Goal: Information Seeking & Learning: Find contact information

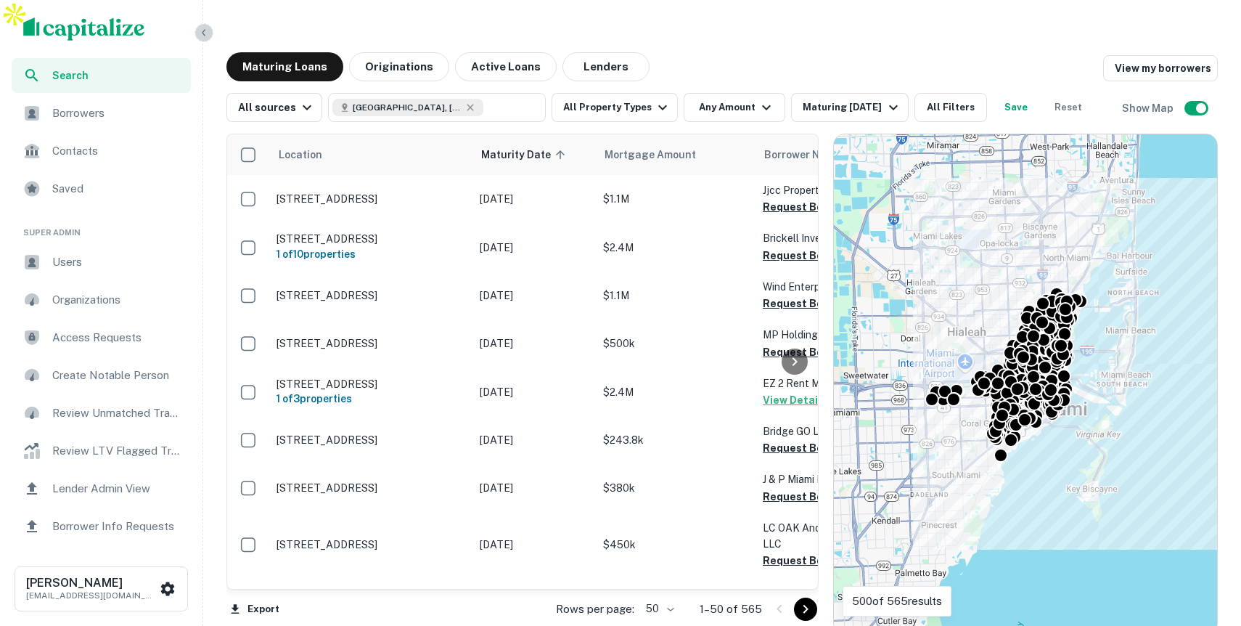
click at [205, 30] on icon "button" at bounding box center [204, 32] width 4 height 7
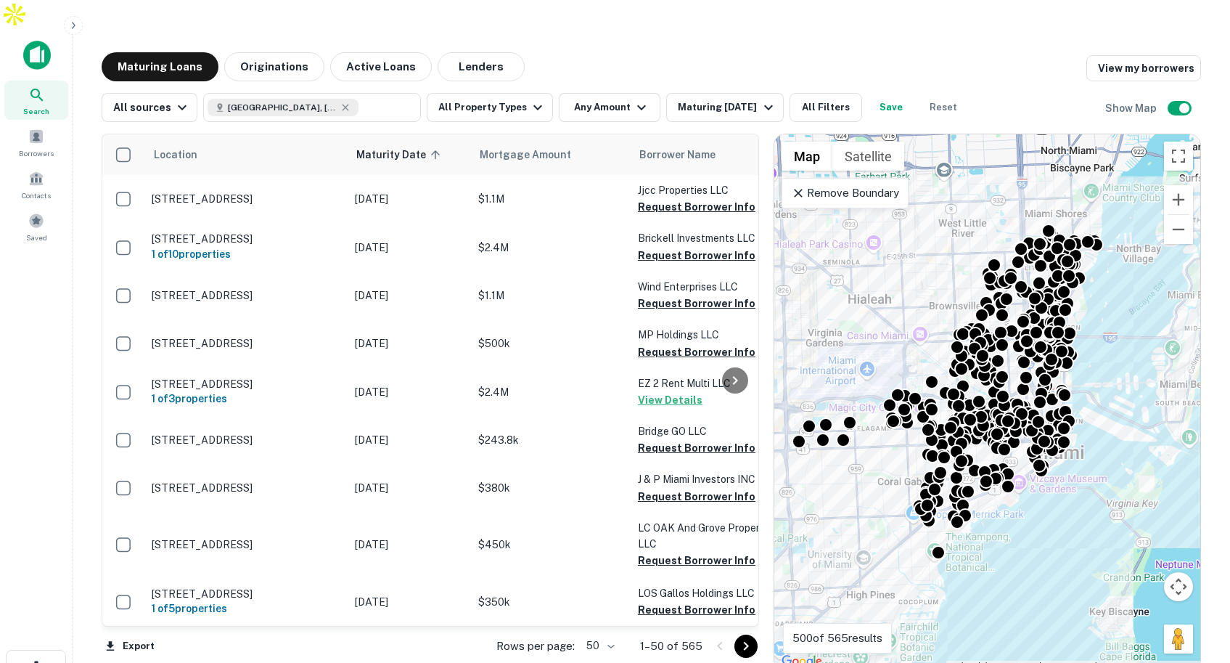
click at [640, 52] on div "Maturing Loans Originations Active Loans Lenders View my borrowers" at bounding box center [652, 66] width 1100 height 29
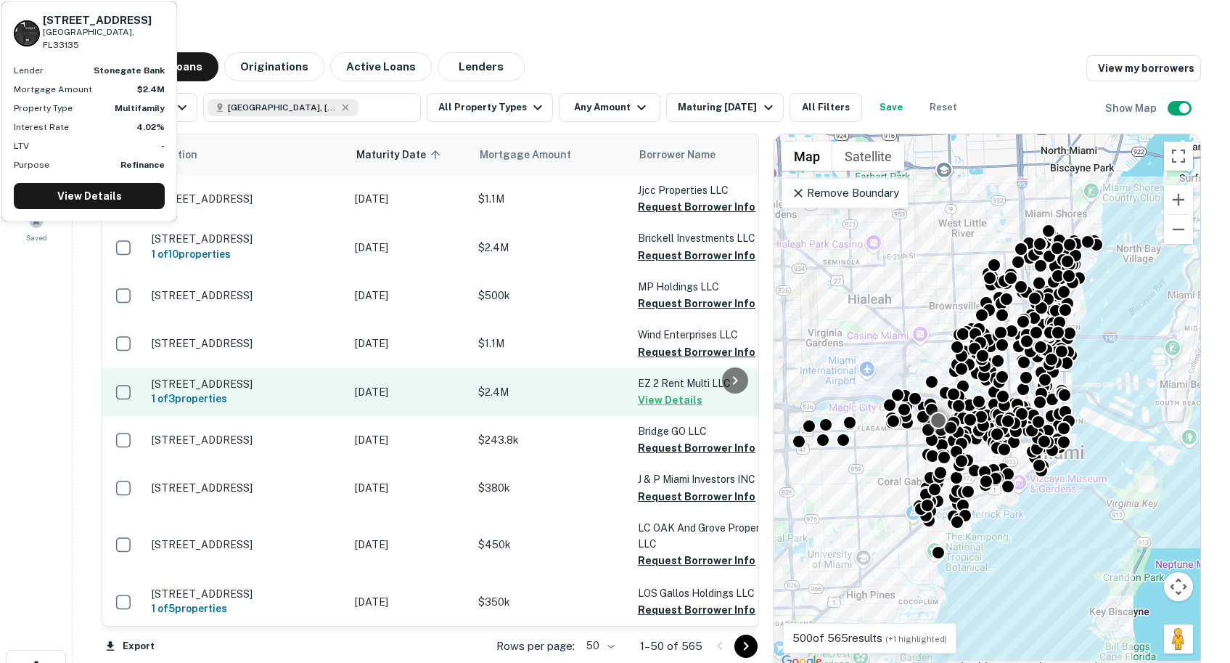
click at [570, 384] on p "$2.4M" at bounding box center [550, 392] width 145 height 16
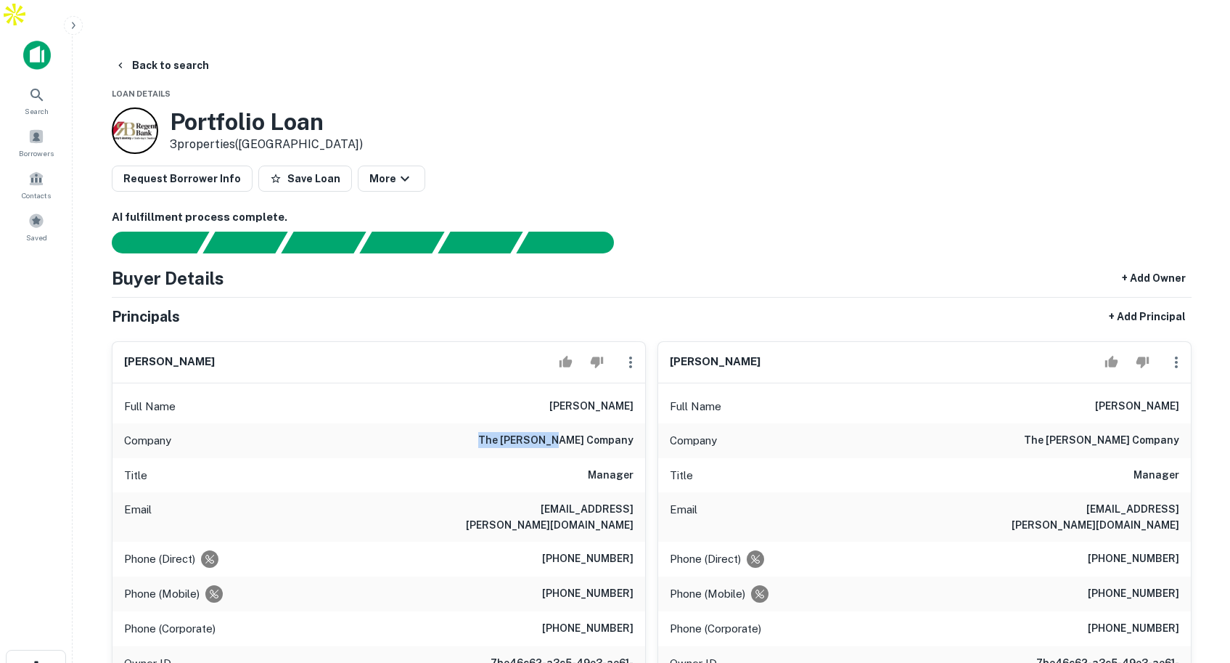
drag, startPoint x: 536, startPoint y: 409, endPoint x: 613, endPoint y: 411, distance: 77.7
click at [613, 423] on div "Company the [PERSON_NAME] company" at bounding box center [378, 440] width 533 height 35
drag, startPoint x: 549, startPoint y: 519, endPoint x: 629, endPoint y: 518, distance: 79.8
click at [629, 550] on h6 "[PHONE_NUMBER]" at bounding box center [587, 558] width 91 height 17
drag, startPoint x: 538, startPoint y: 487, endPoint x: 623, endPoint y: 498, distance: 85.6
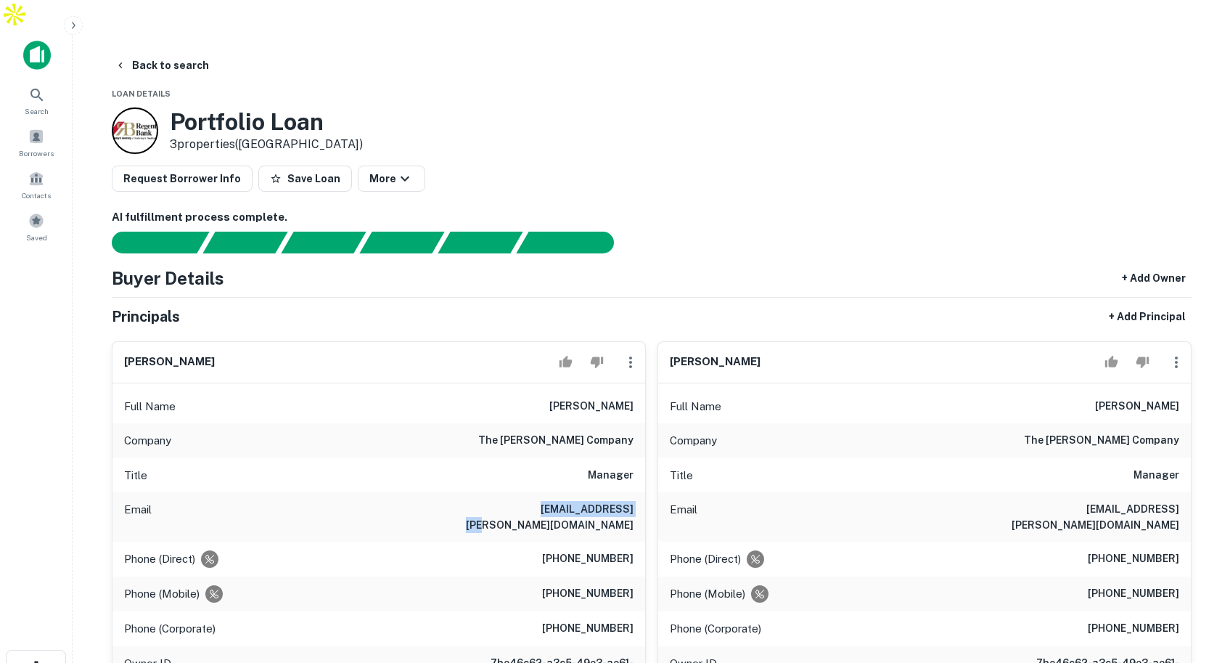
click at [623, 498] on div "Full Name [PERSON_NAME] Company the [PERSON_NAME] company Title Manager Email […" at bounding box center [378, 578] width 533 height 390
click at [446, 462] on div "Title Manager" at bounding box center [378, 475] width 533 height 35
click at [155, 52] on button "Back to search" at bounding box center [162, 65] width 106 height 26
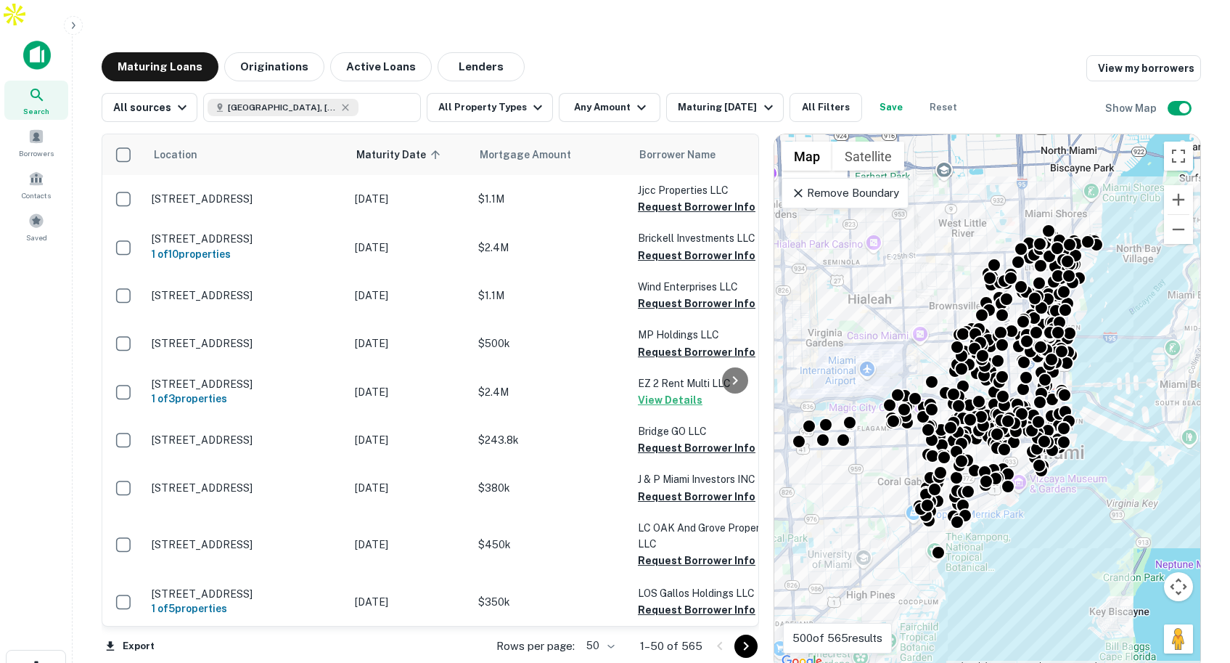
click at [858, 184] on p "Remove Boundary" at bounding box center [845, 192] width 108 height 17
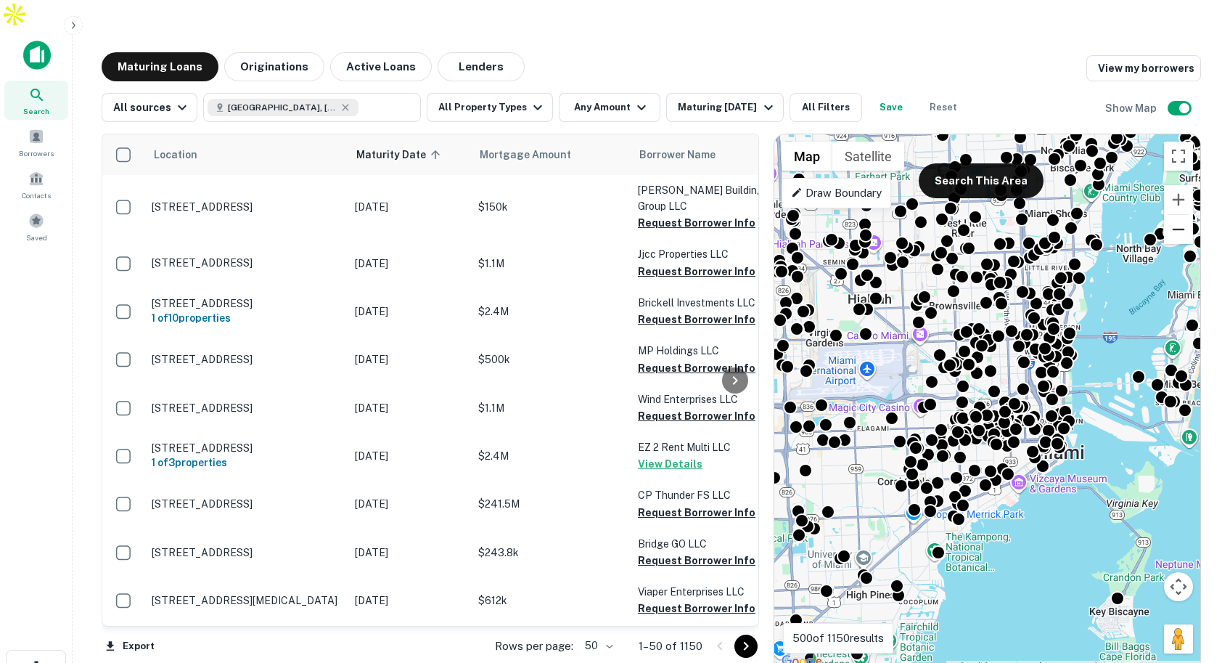
click at [1180, 215] on button "Zoom out" at bounding box center [1178, 229] width 29 height 29
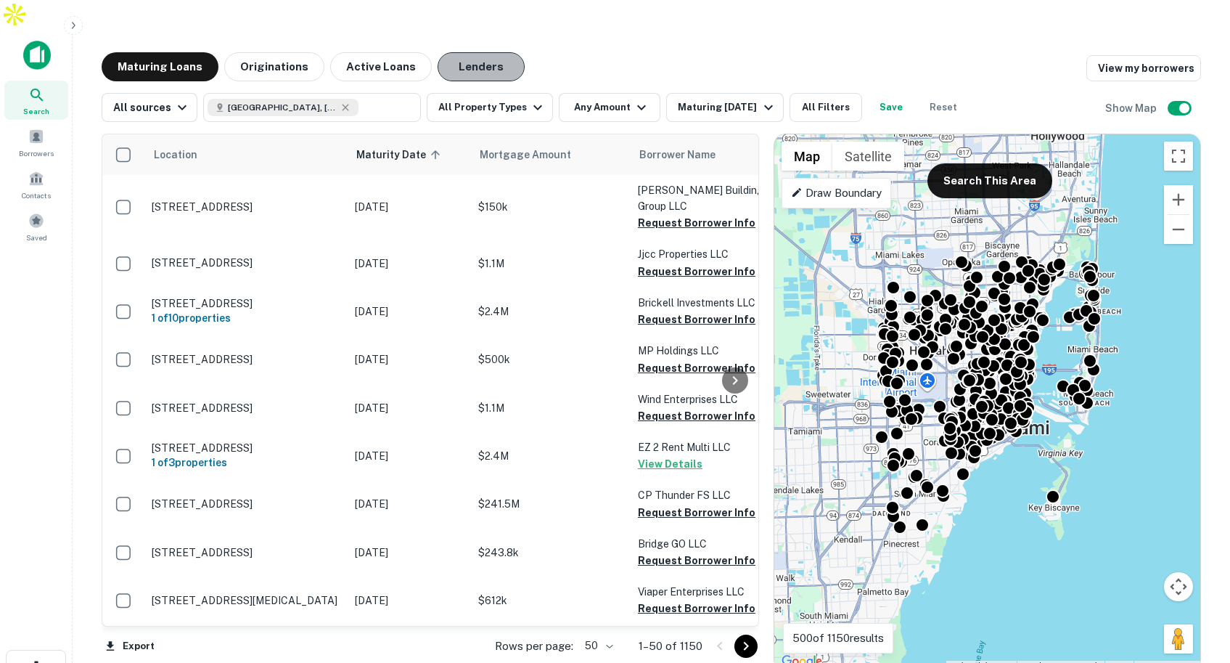
click at [467, 52] on button "Lenders" at bounding box center [481, 66] width 87 height 29
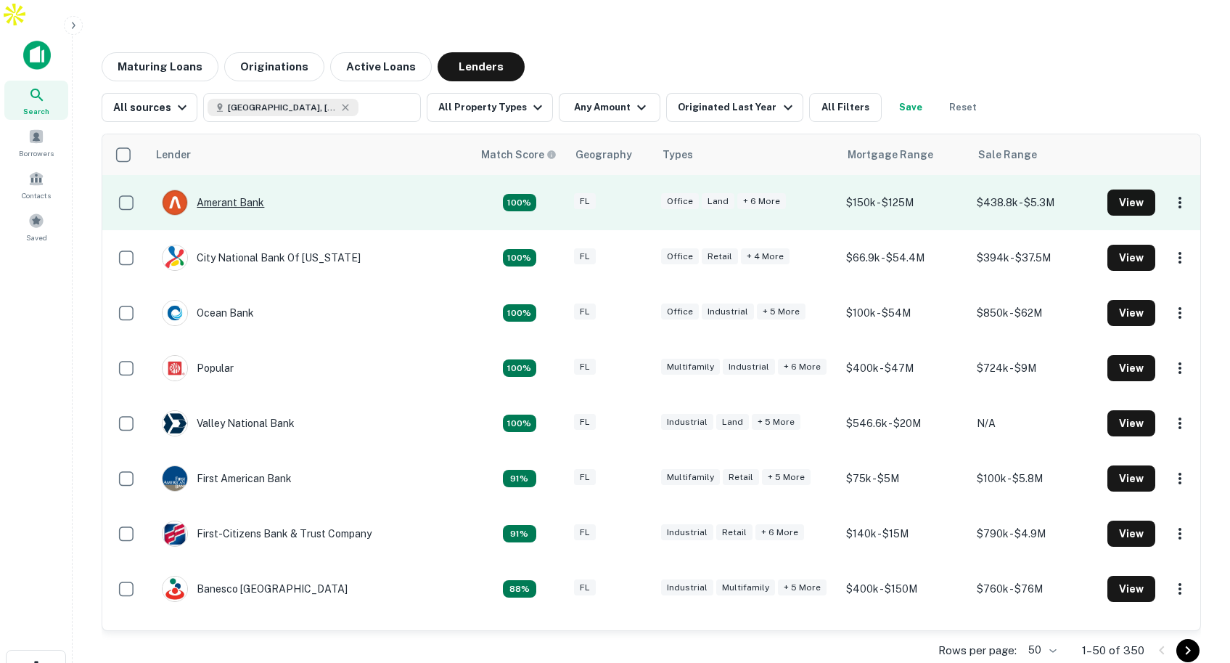
click at [240, 189] on div "Amerant Bank" at bounding box center [213, 202] width 102 height 26
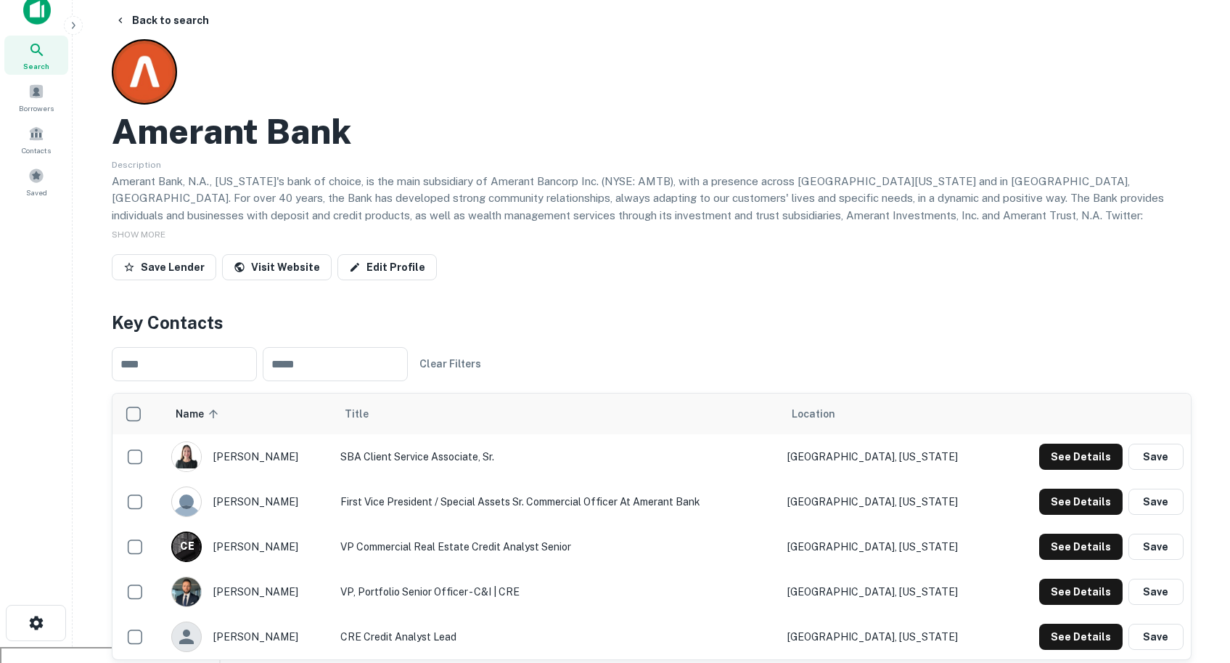
scroll to position [30, 0]
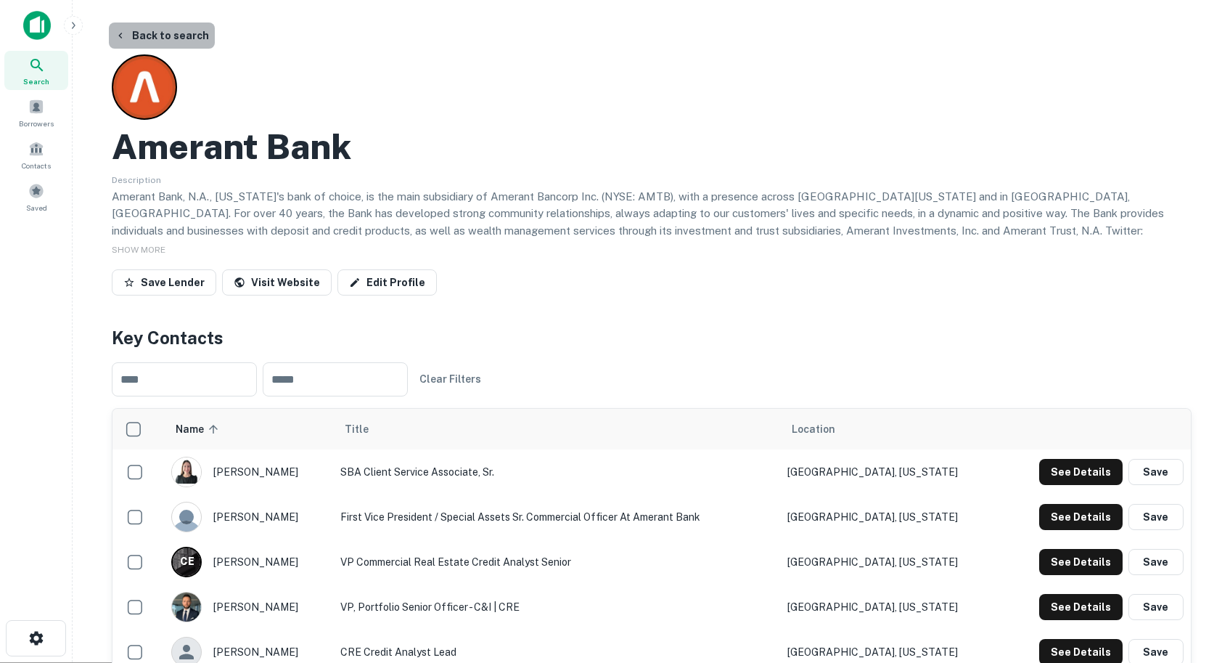
click at [174, 22] on button "Back to search" at bounding box center [162, 35] width 106 height 26
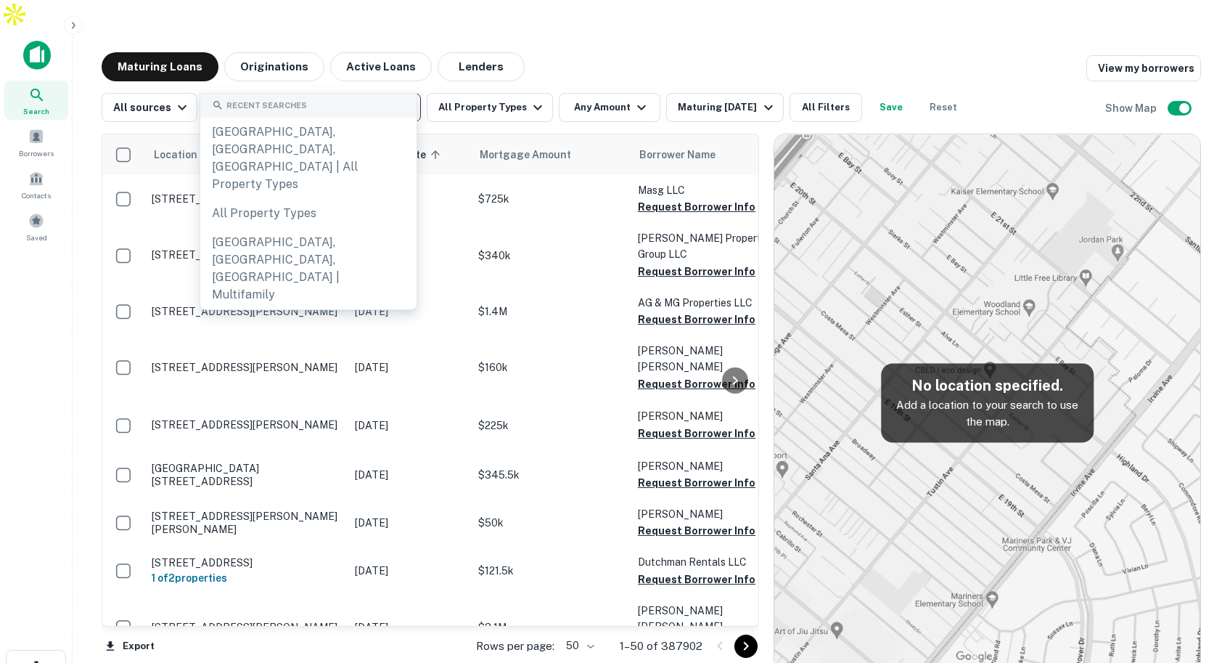
click at [348, 97] on input "text" at bounding box center [311, 107] width 207 height 20
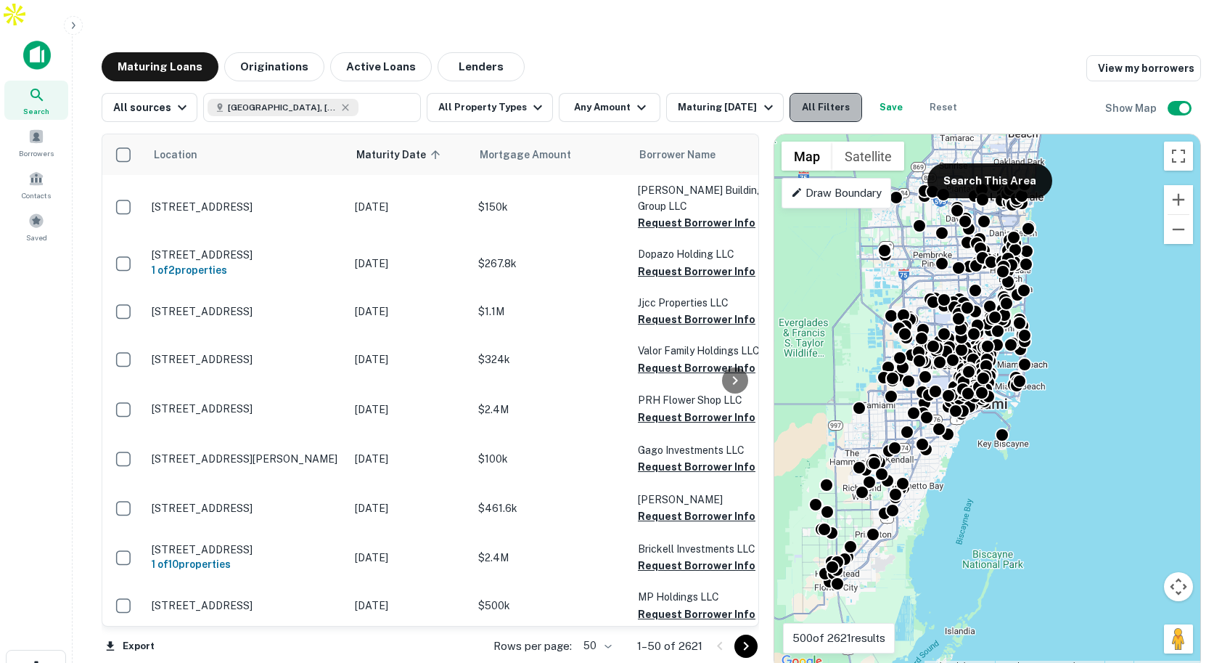
click at [822, 93] on button "All Filters" at bounding box center [826, 107] width 73 height 29
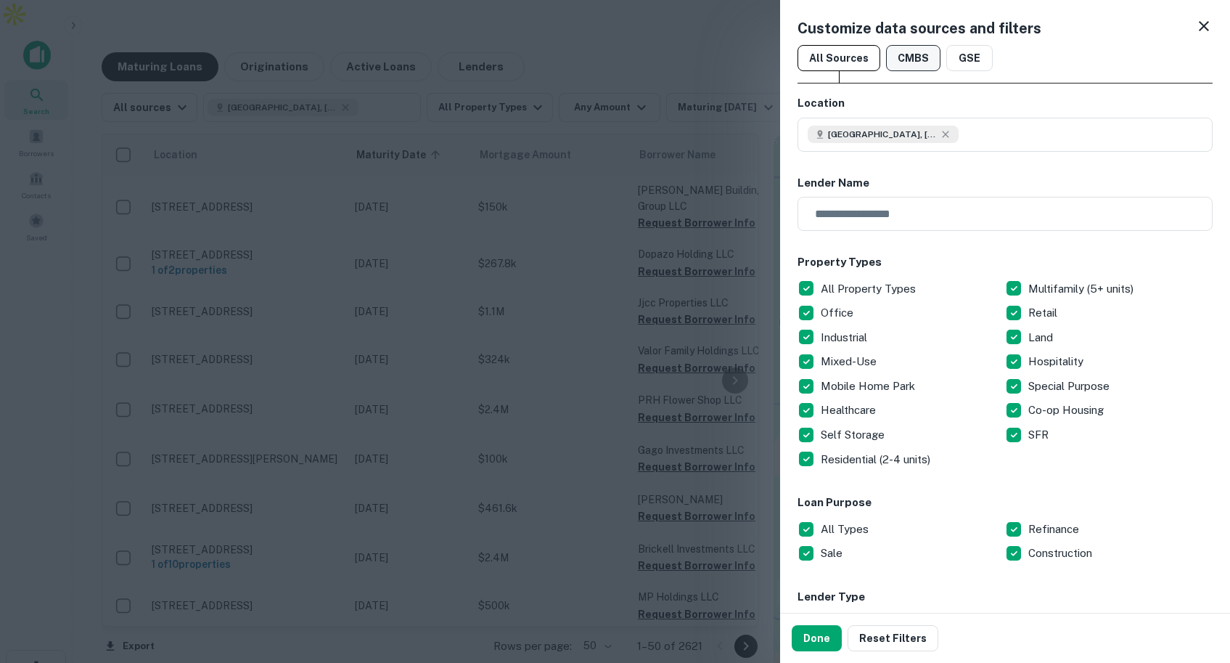
click at [925, 51] on button "CMBS" at bounding box center [913, 58] width 54 height 26
click at [820, 635] on button "Done" at bounding box center [817, 638] width 50 height 26
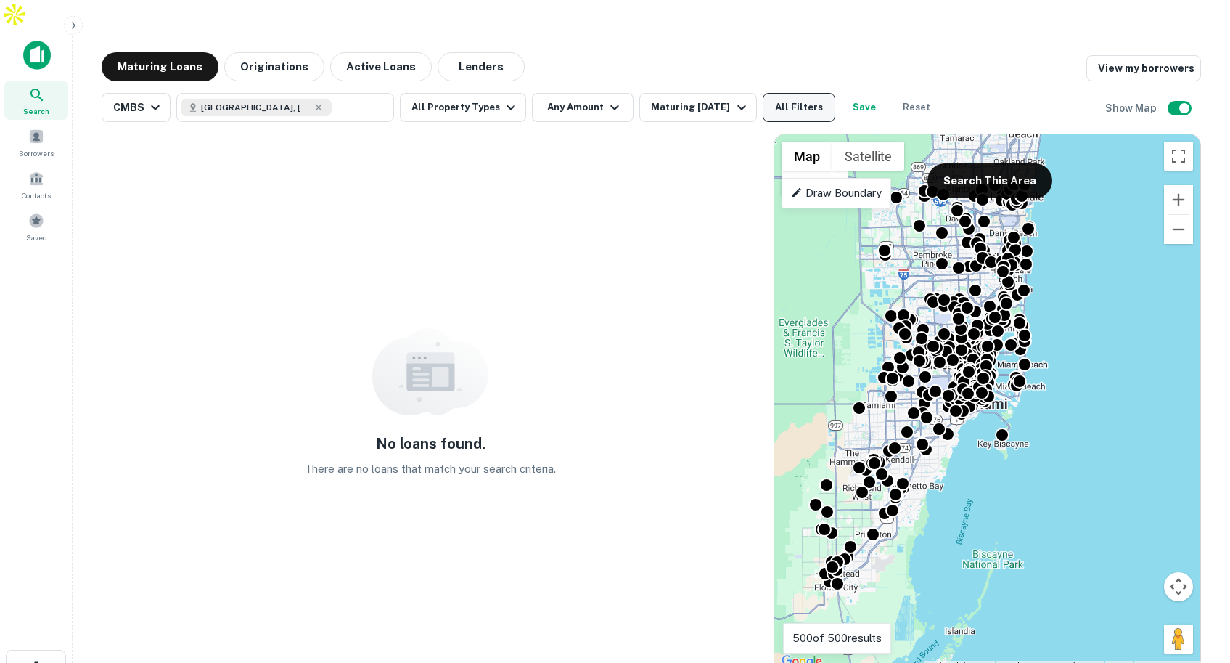
click at [808, 93] on button "All Filters" at bounding box center [799, 107] width 73 height 29
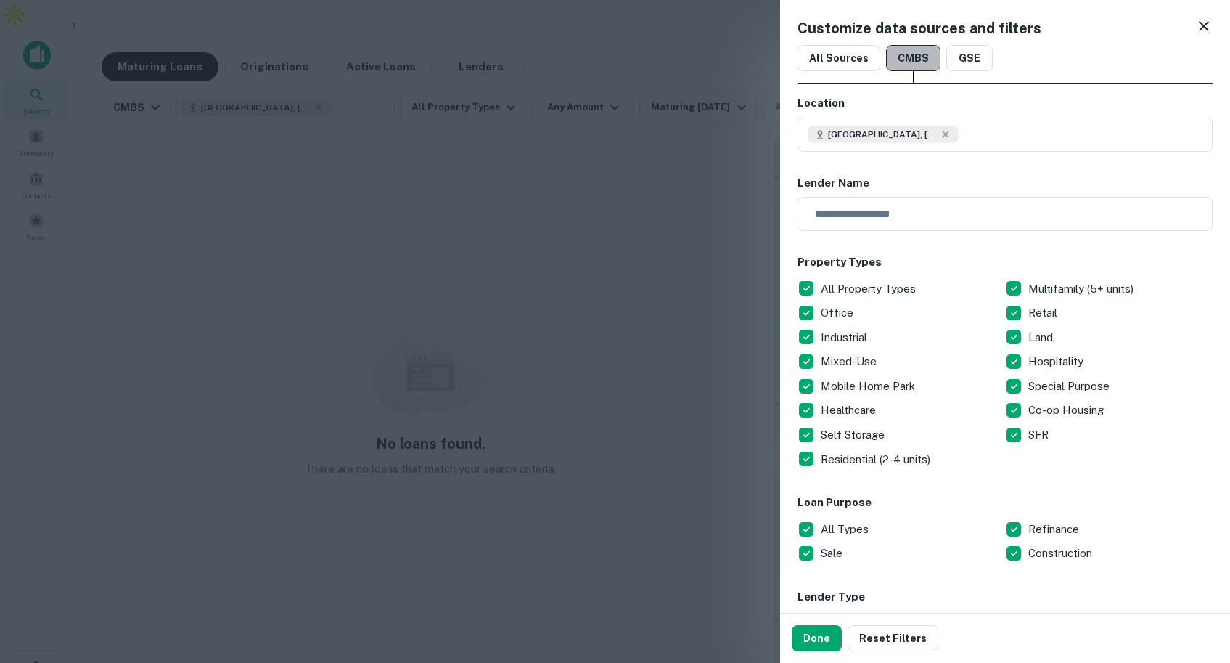
click at [911, 57] on button "CMBS" at bounding box center [913, 58] width 54 height 26
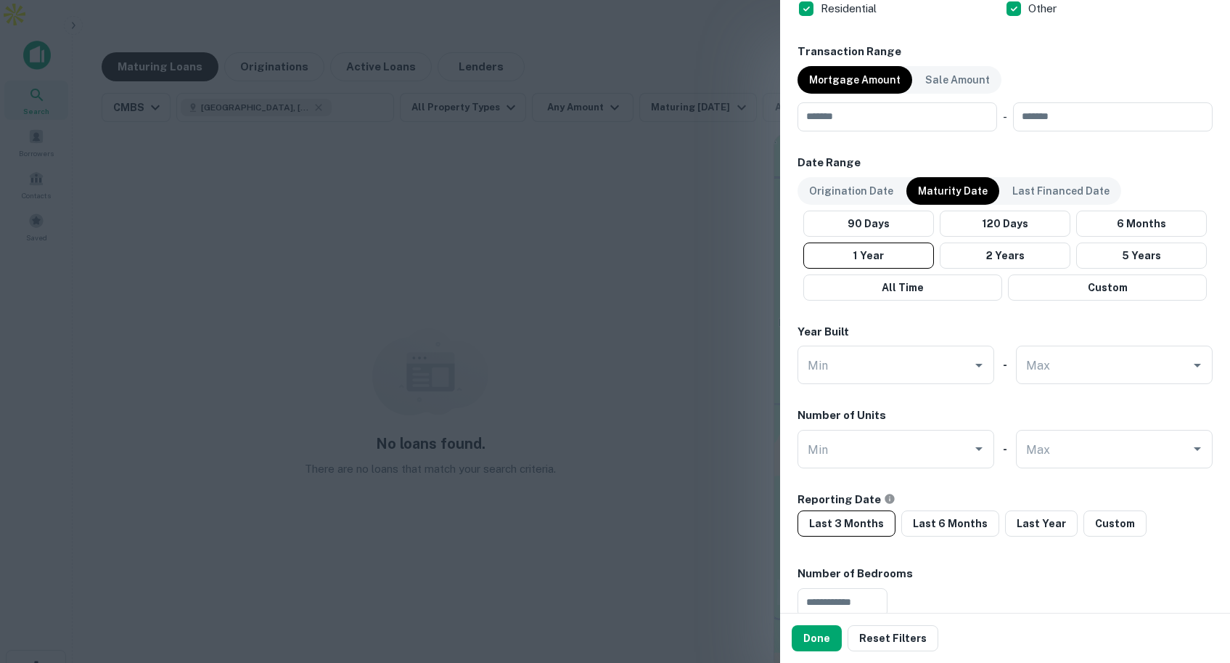
scroll to position [602, 0]
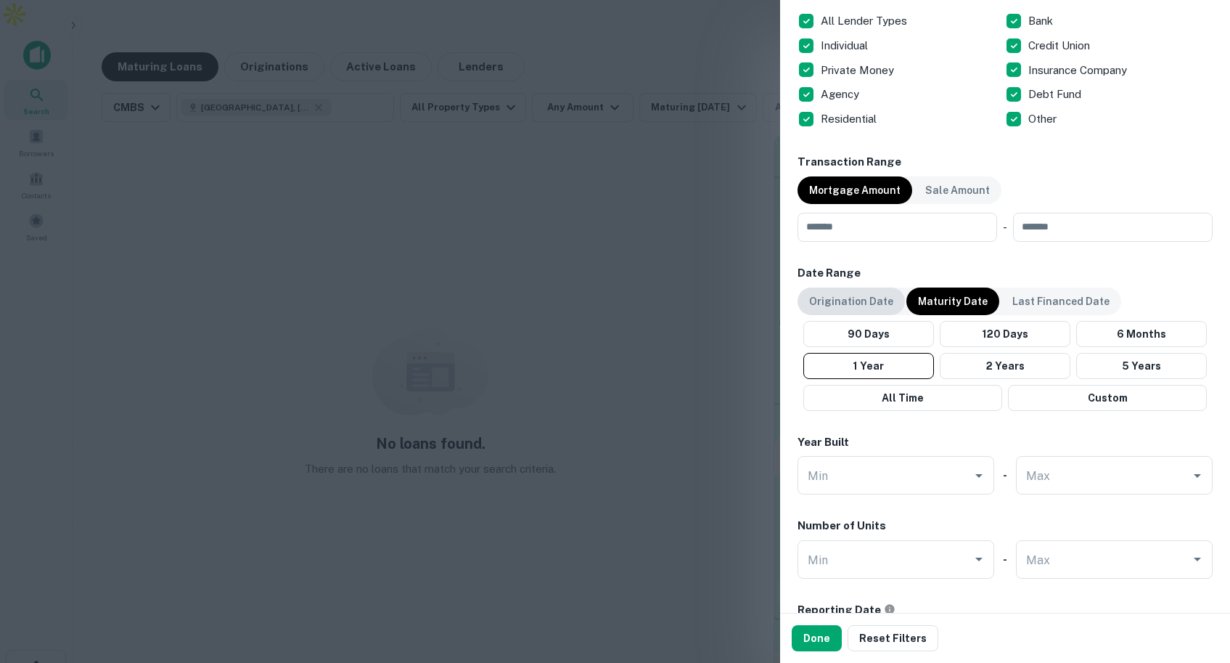
click at [875, 300] on p "Origination Date" at bounding box center [851, 301] width 84 height 16
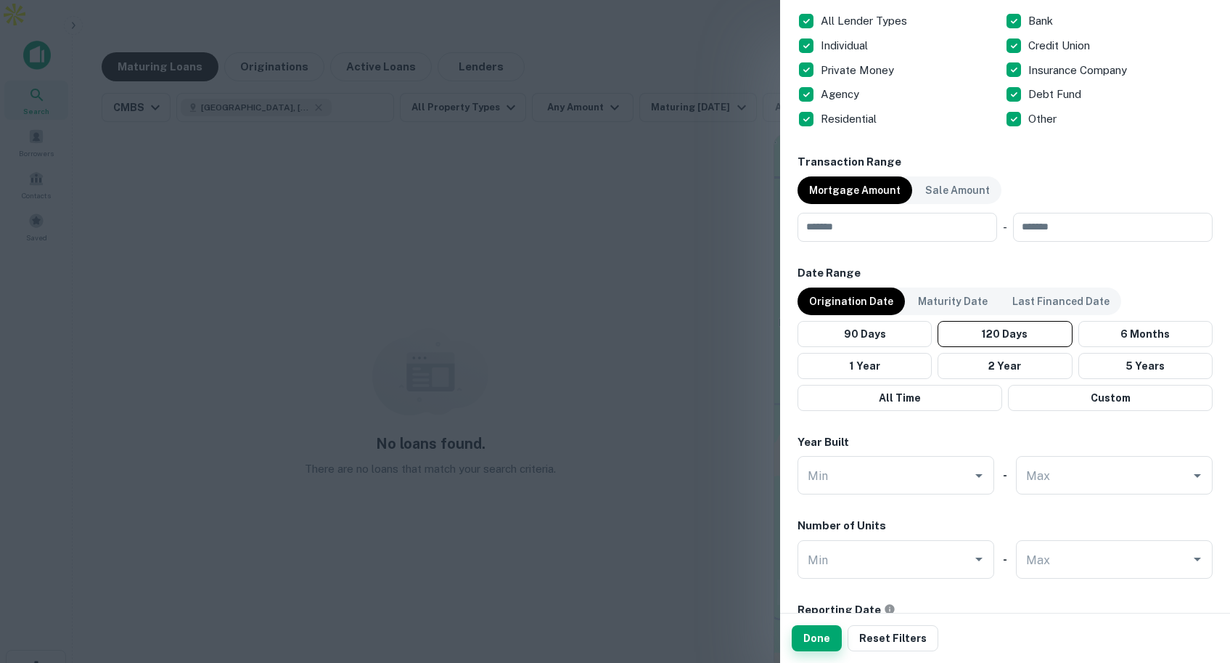
click at [823, 638] on button "Done" at bounding box center [817, 638] width 50 height 26
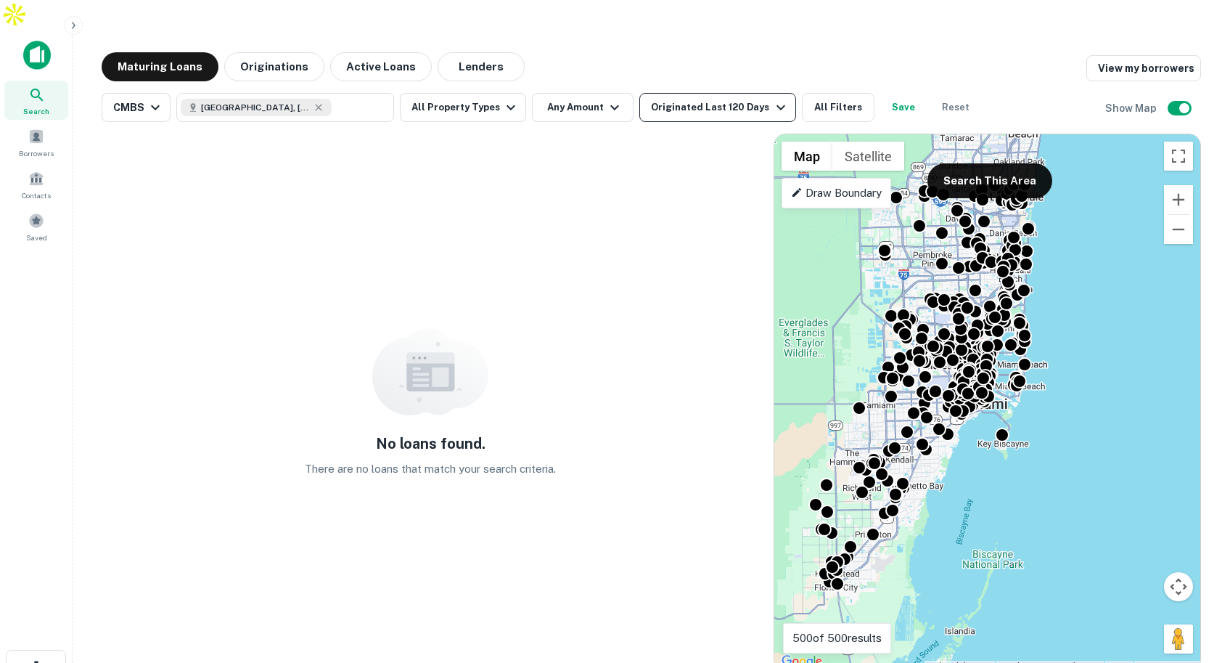
click at [731, 99] on div "Originated Last 120 Days" at bounding box center [720, 107] width 138 height 17
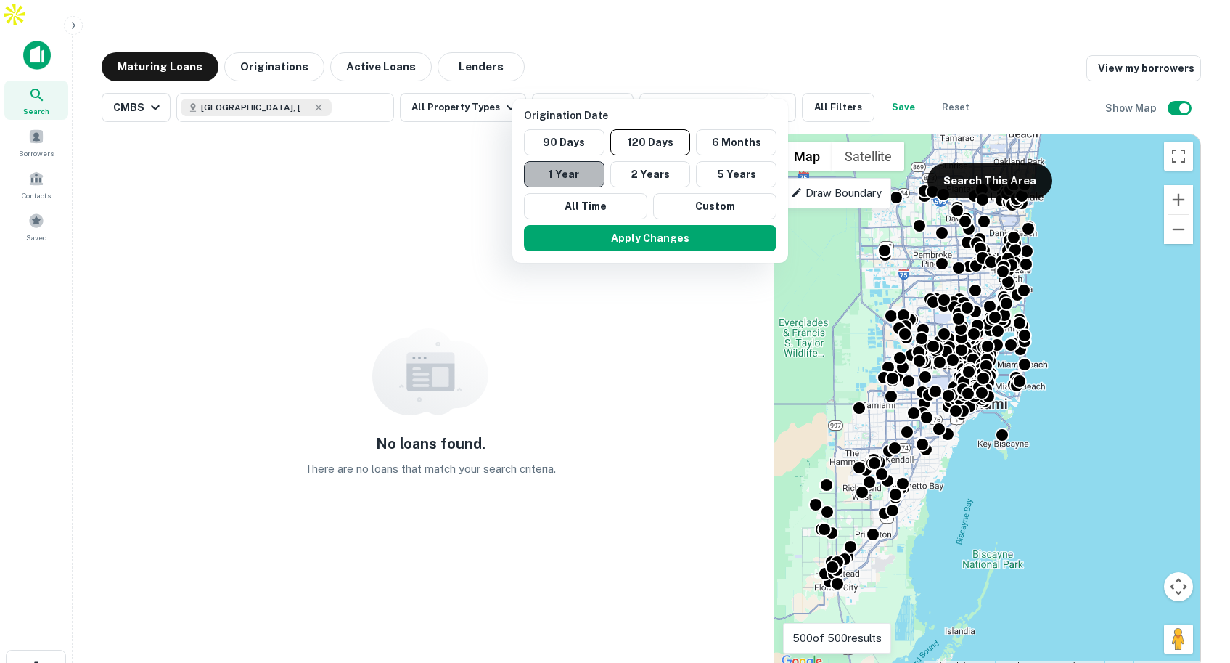
click at [599, 173] on button "1 Year" at bounding box center [564, 174] width 81 height 26
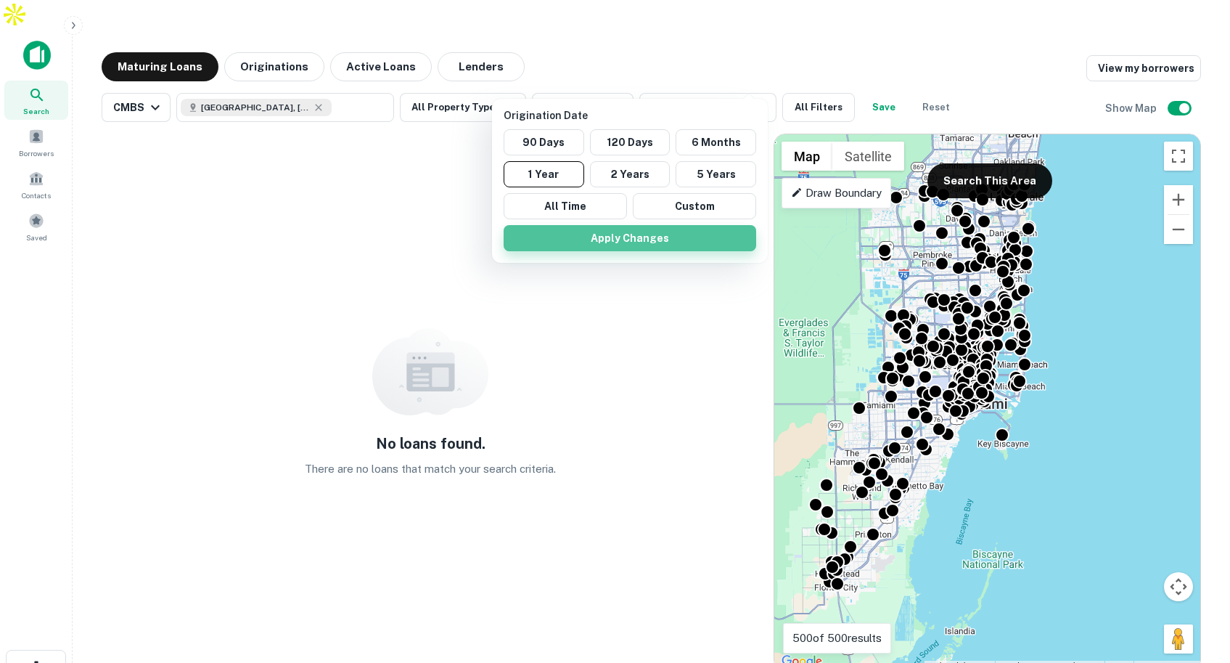
click at [613, 237] on button "Apply Changes" at bounding box center [630, 238] width 253 height 26
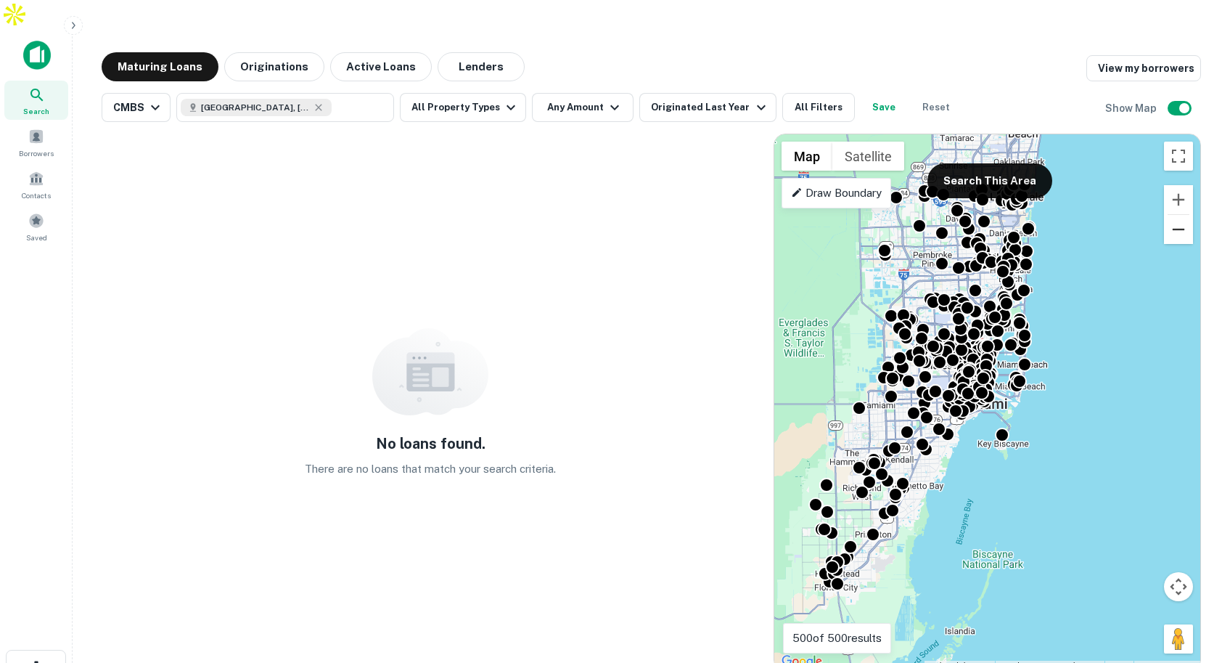
click at [1179, 215] on button "Zoom out" at bounding box center [1178, 229] width 29 height 29
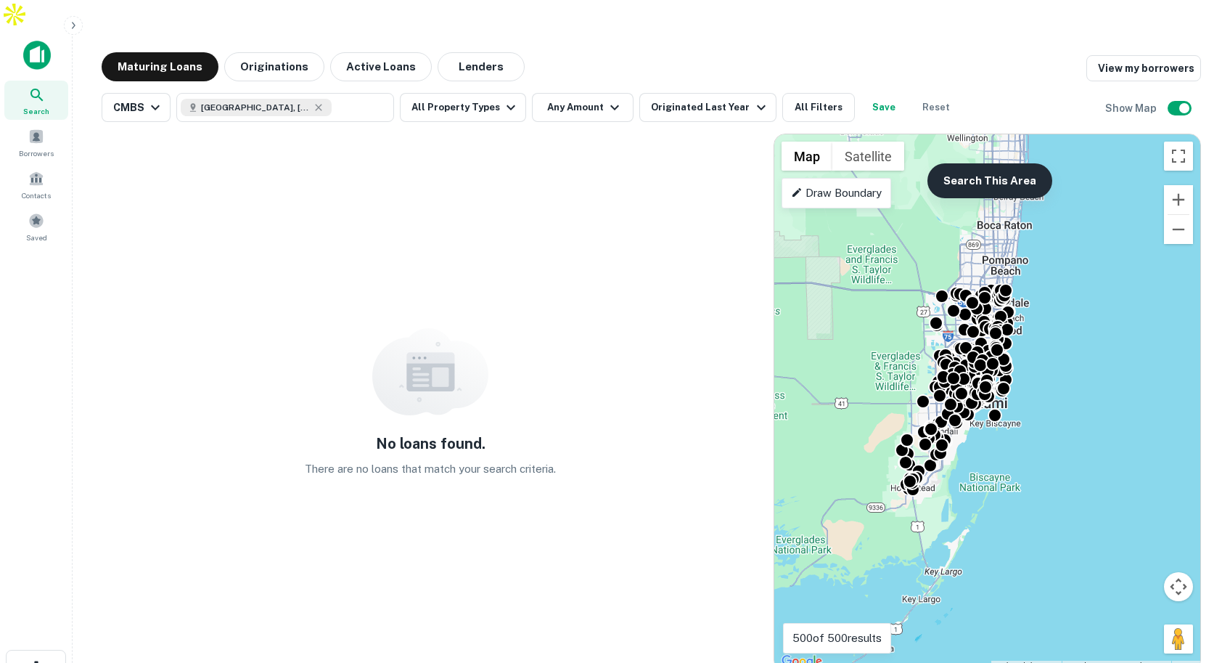
click at [961, 163] on button "Search This Area" at bounding box center [990, 180] width 125 height 35
click at [968, 163] on button "Search This Area" at bounding box center [981, 180] width 125 height 35
